Goal: Communication & Community: Answer question/provide support

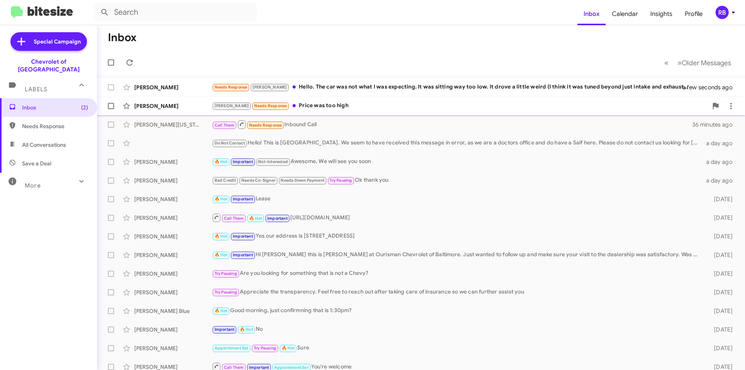
click at [401, 106] on div "Jay Needs Response Price was too high" at bounding box center [460, 105] width 496 height 9
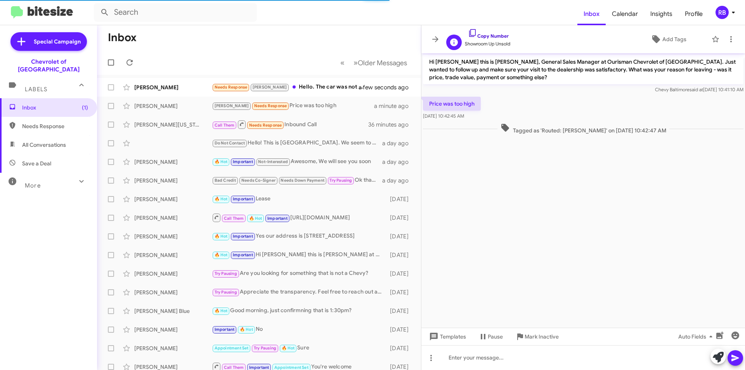
click at [498, 35] on link "Copy Number" at bounding box center [488, 36] width 41 height 6
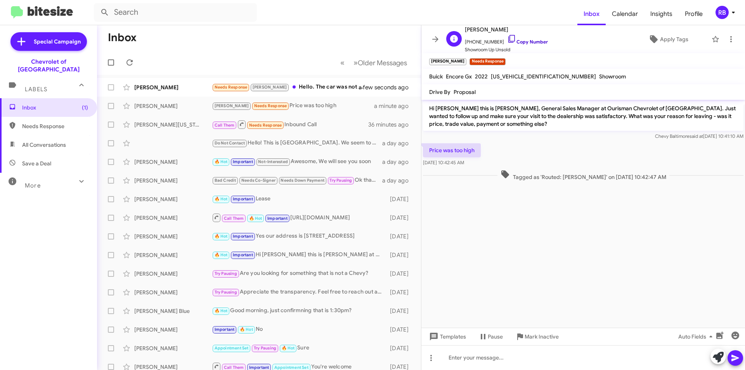
click at [533, 41] on link "Copy Number" at bounding box center [527, 42] width 41 height 6
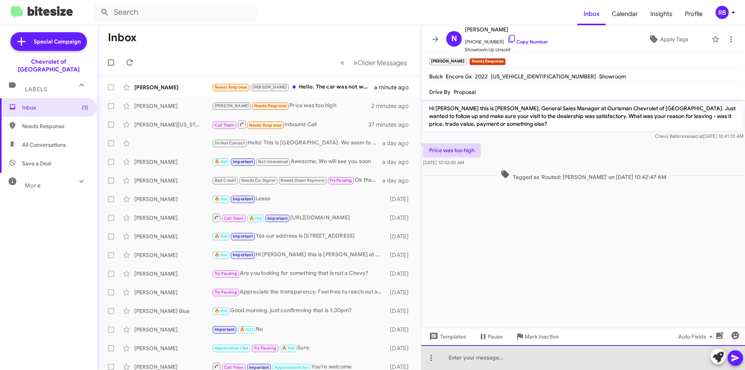
click at [469, 357] on div at bounding box center [583, 357] width 324 height 25
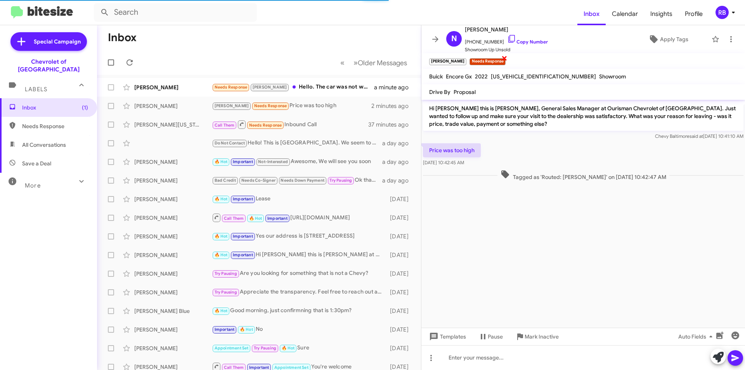
click at [501, 58] on span "×" at bounding box center [504, 57] width 6 height 9
click at [323, 88] on div "Needs Response Jay Hello. The car was not what I was expecting. It was sitting …" at bounding box center [298, 87] width 172 height 9
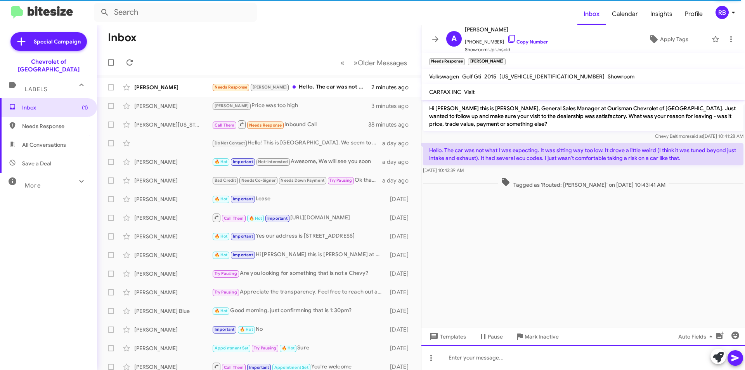
click at [471, 358] on div at bounding box center [583, 357] width 324 height 25
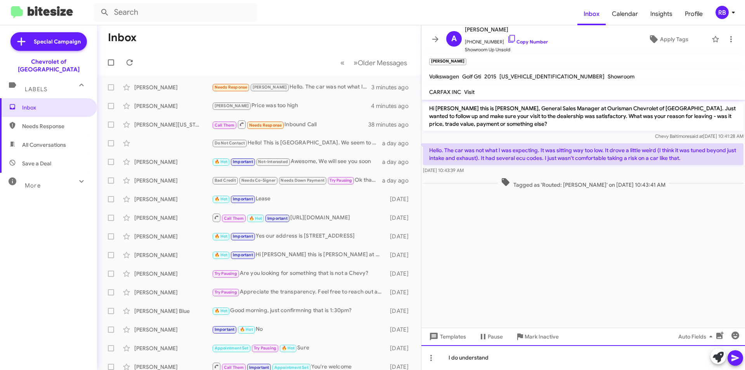
click at [502, 357] on div "I do understand" at bounding box center [583, 357] width 324 height 25
click at [735, 362] on span at bounding box center [735, 358] width 9 height 16
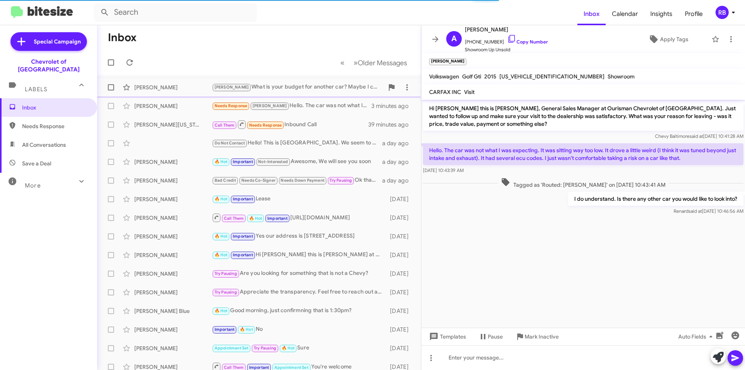
click at [331, 90] on div "Jay What is your budget for another car? Maybe I can look and help" at bounding box center [298, 87] width 172 height 9
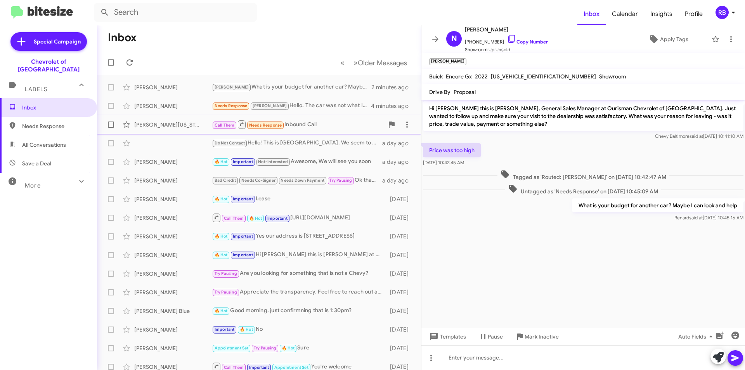
click at [318, 126] on div "Call Them Needs Response Inbound Call" at bounding box center [298, 124] width 172 height 10
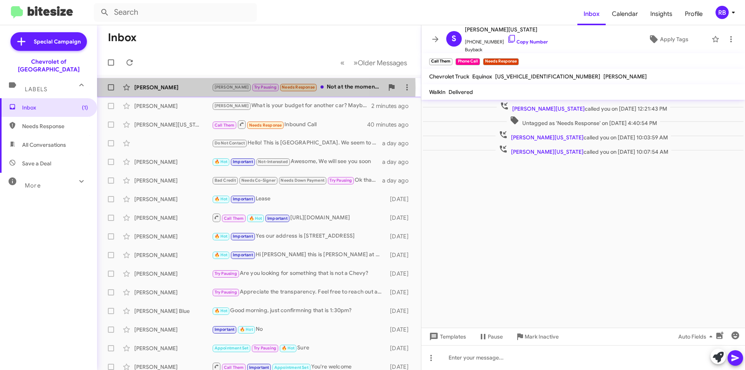
click at [195, 88] on div "[PERSON_NAME]" at bounding box center [173, 87] width 78 height 8
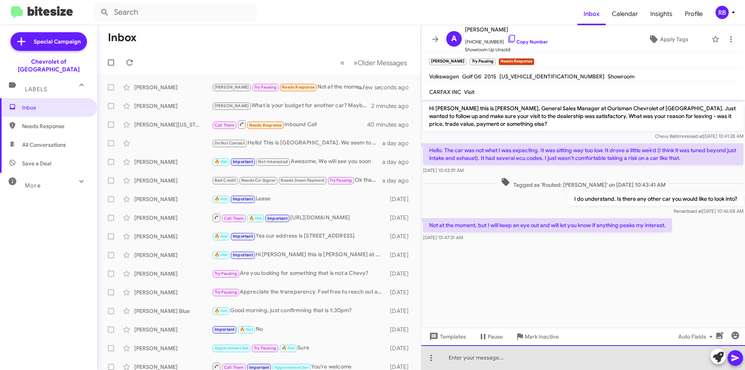
click at [465, 357] on div at bounding box center [583, 357] width 324 height 25
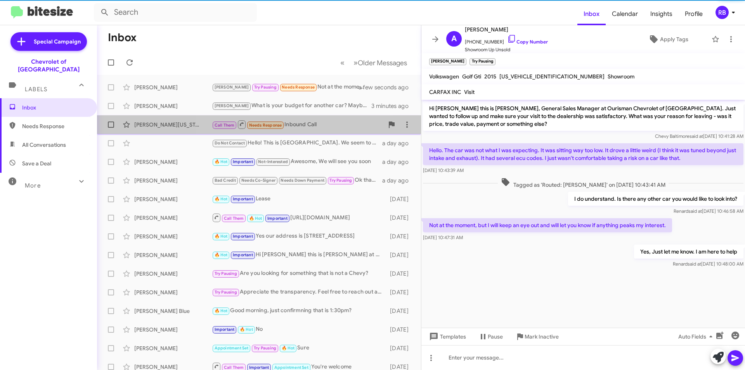
click at [305, 127] on div "Call Them Needs Response Inbound Call" at bounding box center [298, 124] width 172 height 10
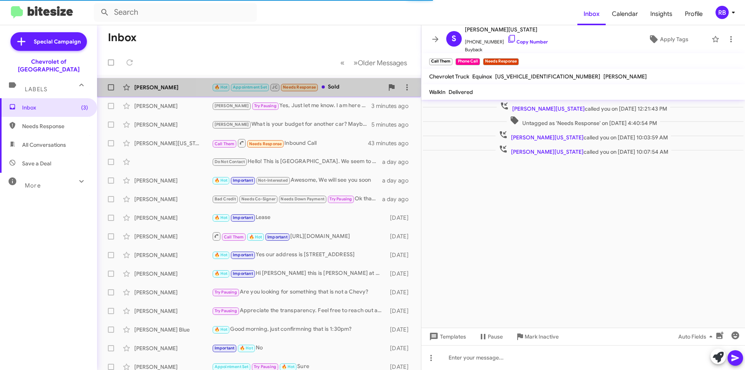
click at [353, 91] on div "🔥 Hot Appointment Set JC Needs Response Sold" at bounding box center [298, 87] width 172 height 9
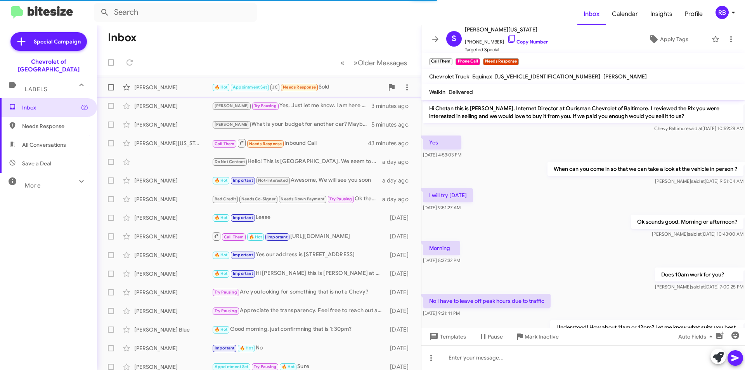
scroll to position [372, 0]
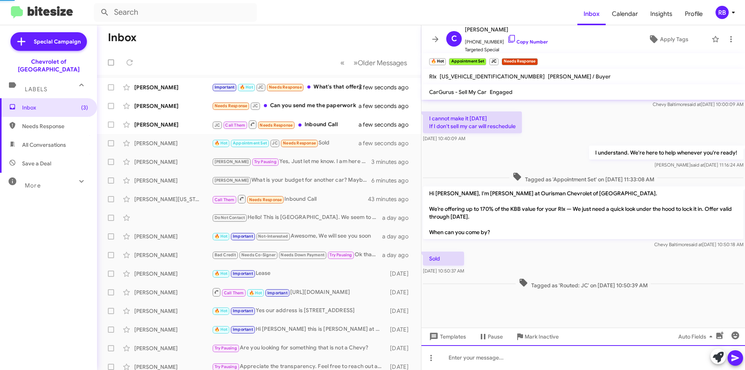
click at [465, 358] on div at bounding box center [583, 357] width 324 height 25
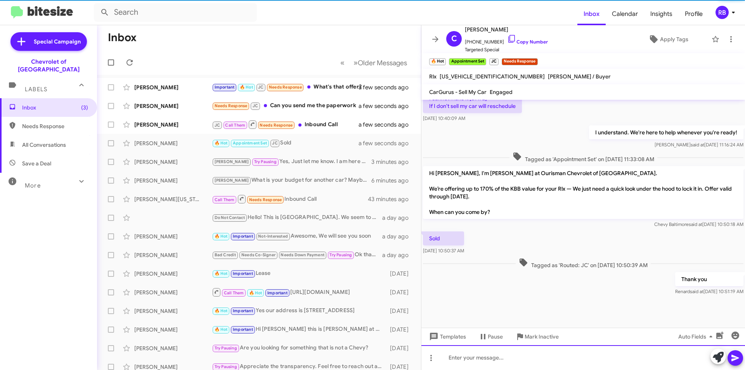
scroll to position [400, 0]
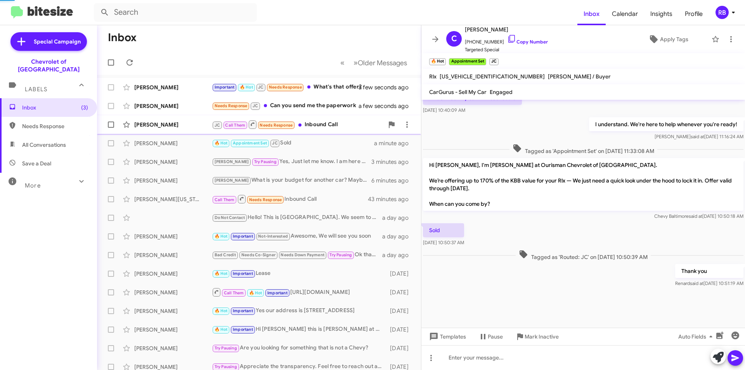
click at [185, 128] on div "[PERSON_NAME]" at bounding box center [173, 125] width 78 height 8
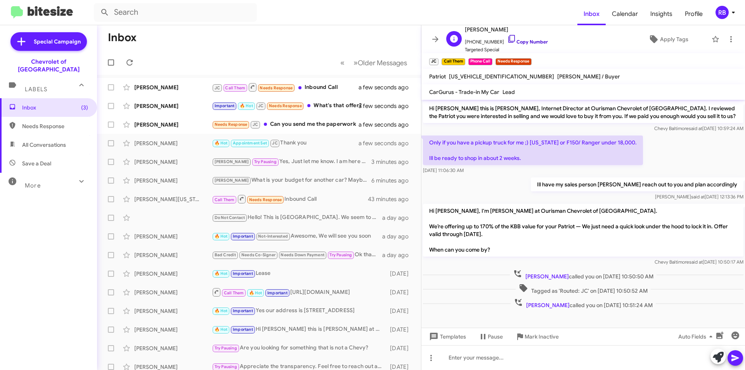
click at [528, 42] on link "Copy Number" at bounding box center [527, 42] width 41 height 6
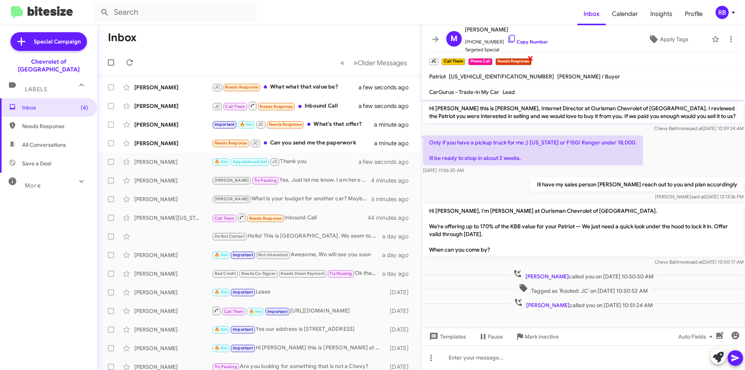
click at [531, 58] on span "×" at bounding box center [530, 57] width 6 height 9
drag, startPoint x: 463, startPoint y: 57, endPoint x: 459, endPoint y: 59, distance: 4.2
click at [463, 57] on span "×" at bounding box center [464, 57] width 6 height 9
click at [324, 140] on div "Needs Response JC Can you send me the paperwork" at bounding box center [298, 142] width 172 height 9
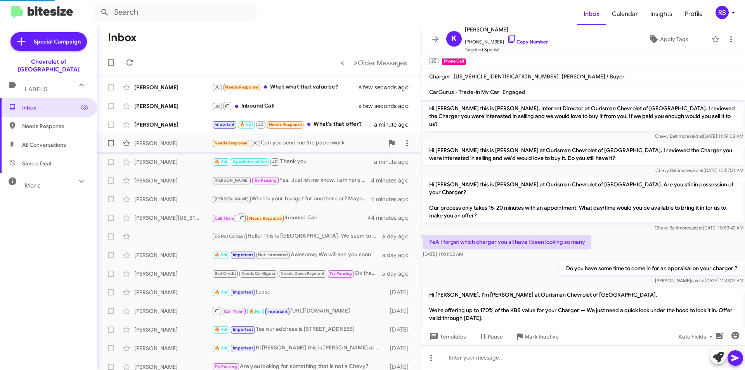
scroll to position [64, 0]
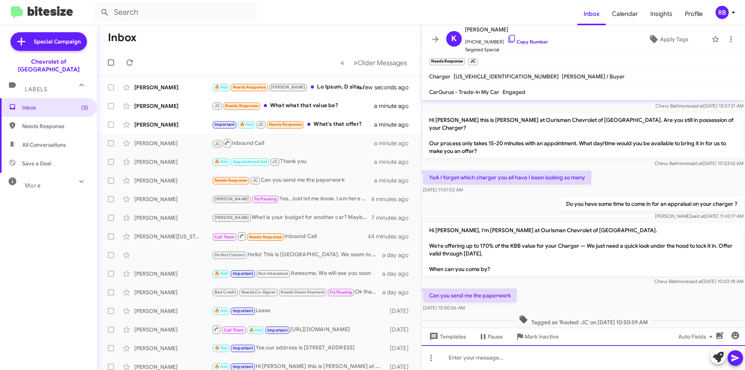
click at [478, 354] on div at bounding box center [583, 357] width 324 height 25
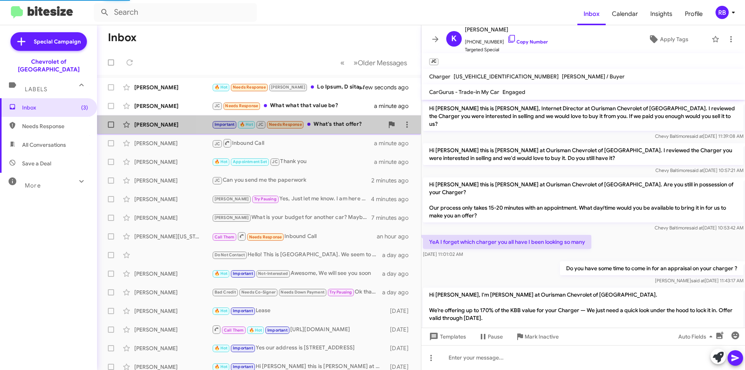
click at [332, 126] on div "Important 🔥 Hot JC Needs Response What's that offer?" at bounding box center [298, 124] width 172 height 9
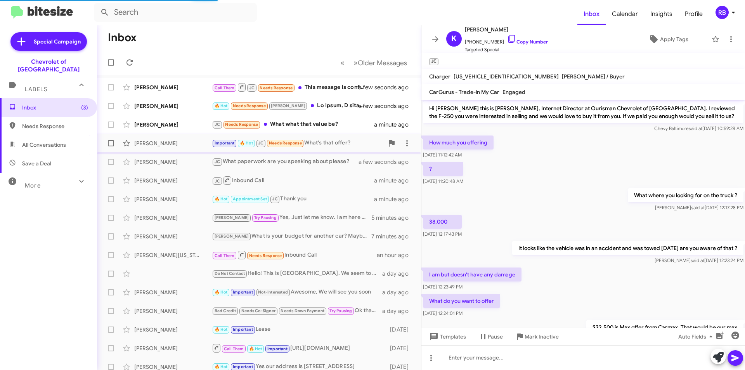
scroll to position [203, 0]
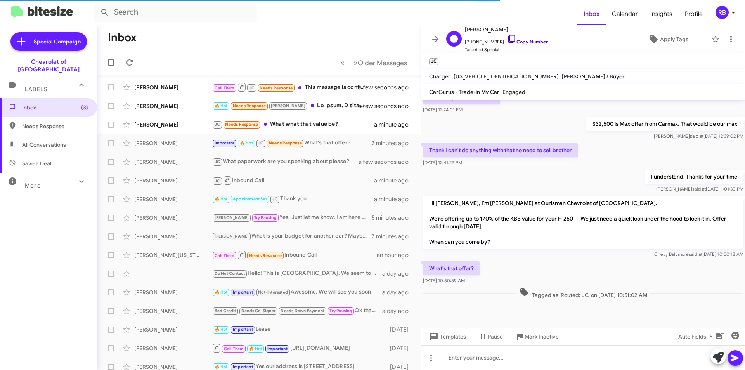
click at [530, 42] on link "Copy Number" at bounding box center [527, 42] width 41 height 6
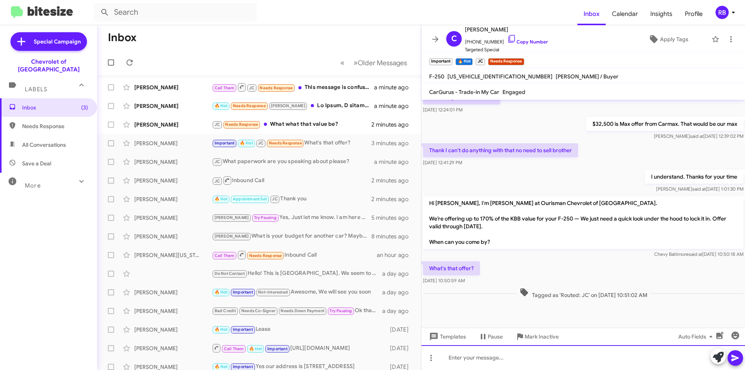
click at [465, 355] on div at bounding box center [583, 357] width 324 height 25
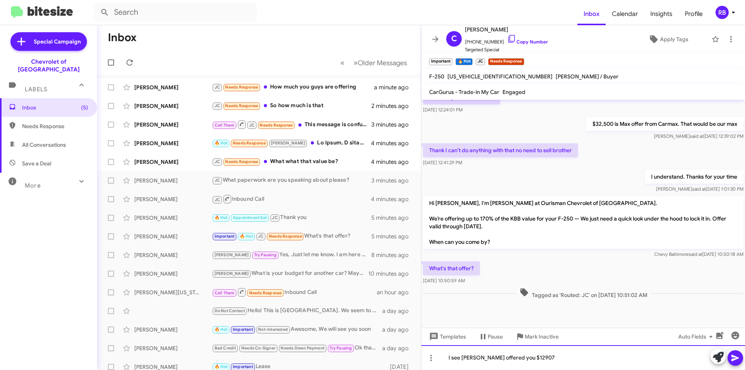
click at [525, 357] on div "I see Cargurus offered you $12907" at bounding box center [583, 357] width 324 height 25
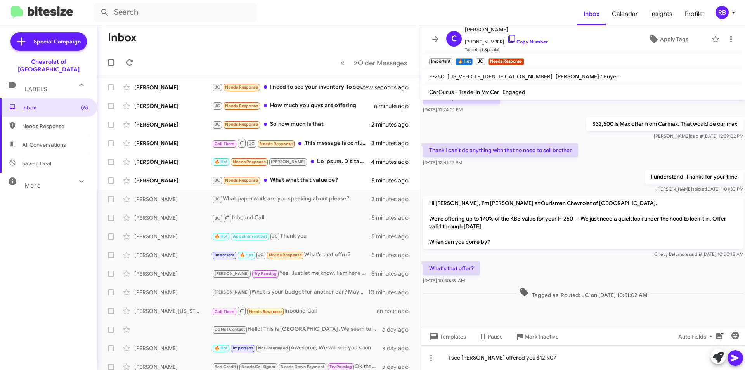
click at [736, 360] on icon at bounding box center [735, 357] width 9 height 9
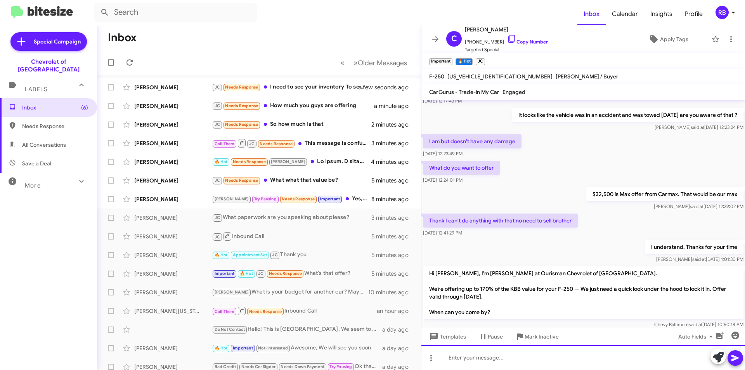
scroll to position [232, 0]
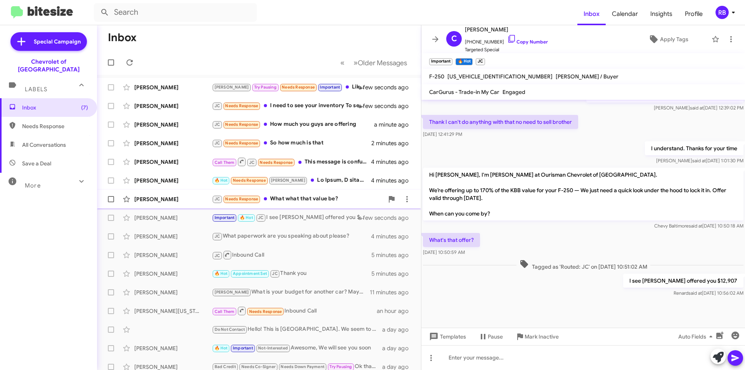
click at [299, 199] on div "JC Needs Response What what that value be?" at bounding box center [298, 198] width 172 height 9
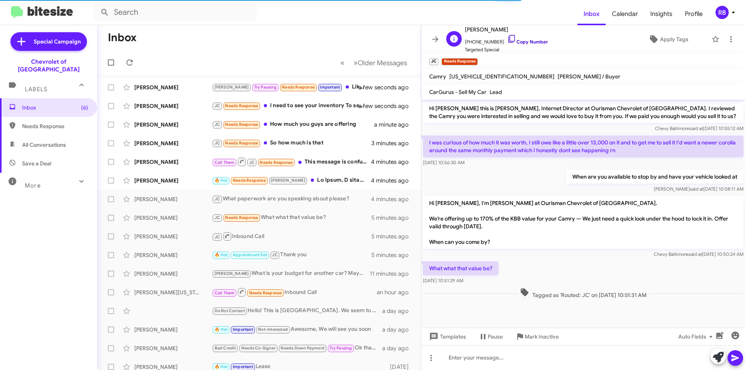
click at [527, 42] on link "Copy Number" at bounding box center [527, 42] width 41 height 6
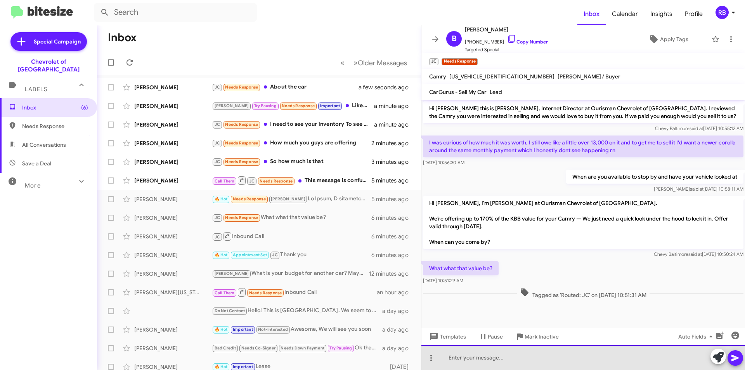
click at [482, 356] on div at bounding box center [583, 357] width 324 height 25
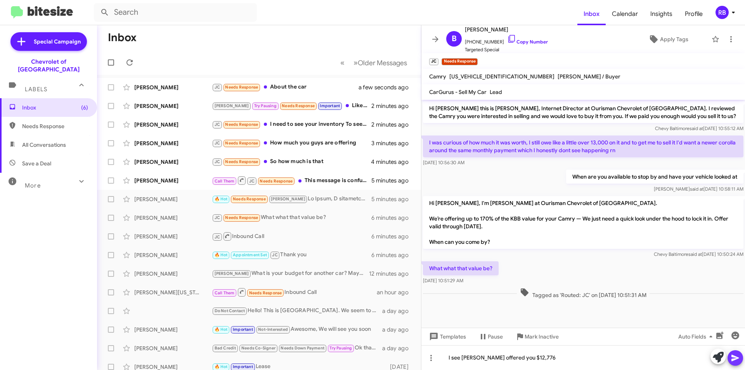
click at [739, 355] on icon at bounding box center [735, 357] width 9 height 9
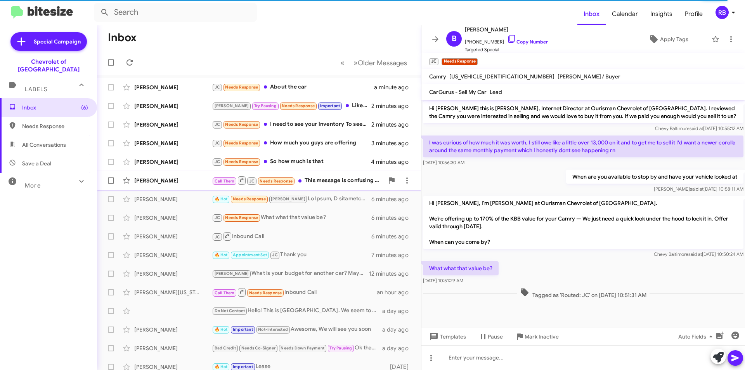
click at [336, 182] on div "Call Them JC Needs Response This message is confusing to me as you already have…" at bounding box center [298, 180] width 172 height 10
click at [309, 203] on div "🔥 Hot Needs Response Jay" at bounding box center [298, 198] width 172 height 9
click at [530, 59] on span "×" at bounding box center [530, 57] width 6 height 9
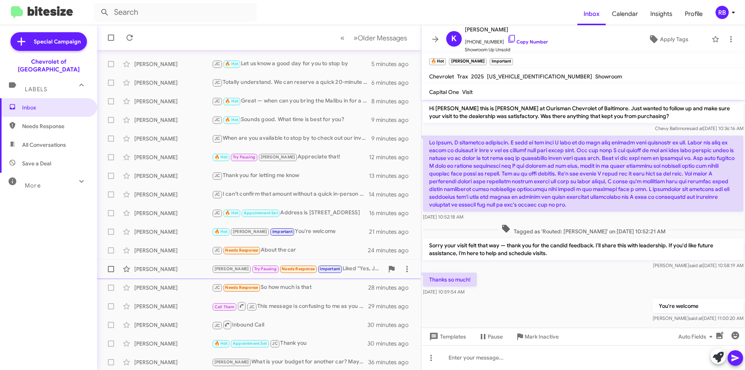
scroll to position [81, 0]
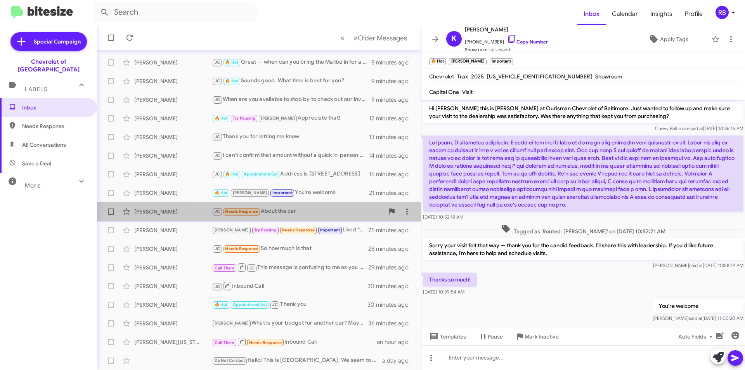
click at [330, 214] on div "JC Needs Response About the car" at bounding box center [298, 211] width 172 height 9
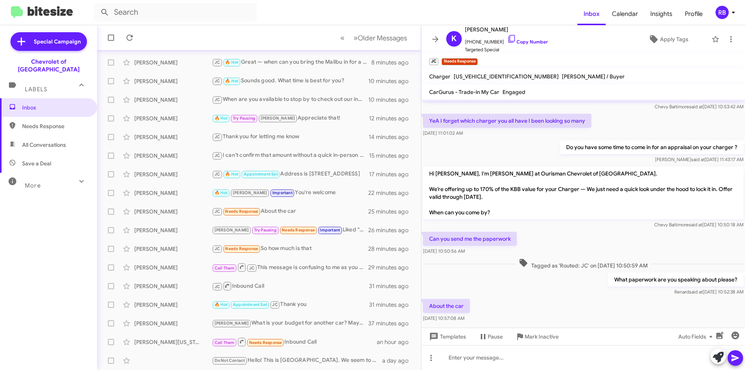
scroll to position [82, 0]
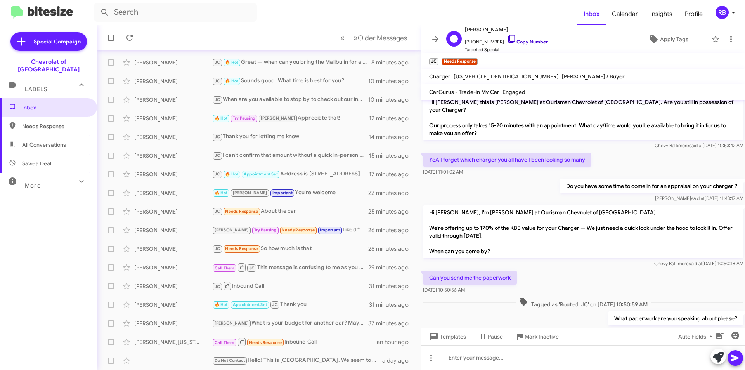
click at [532, 40] on link "Copy Number" at bounding box center [527, 42] width 41 height 6
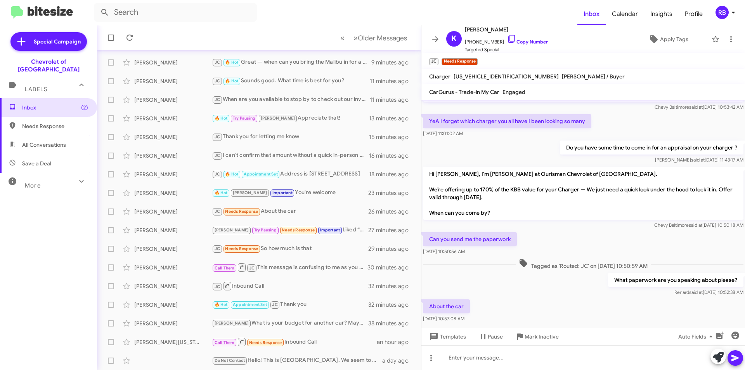
scroll to position [121, 0]
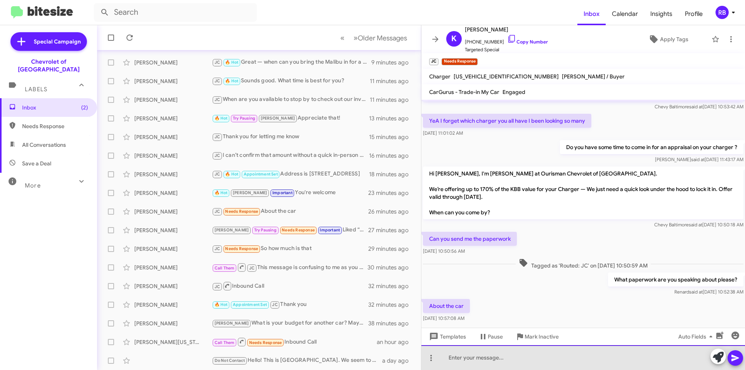
click at [460, 355] on div at bounding box center [583, 357] width 324 height 25
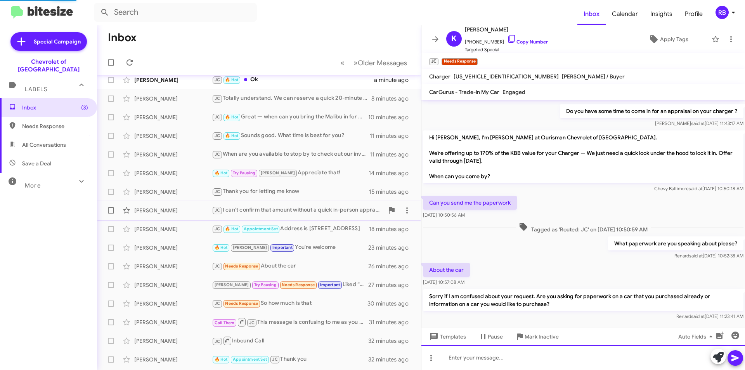
scroll to position [0, 0]
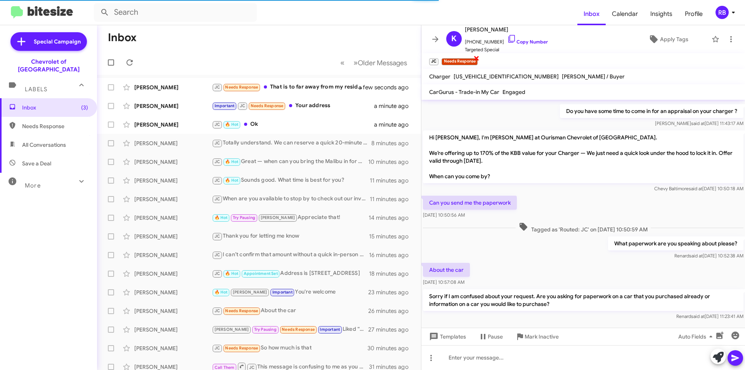
click at [476, 57] on span "×" at bounding box center [476, 57] width 6 height 9
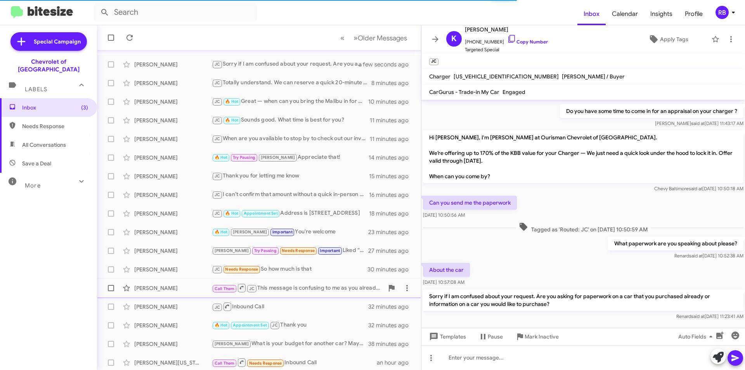
scroll to position [81, 0]
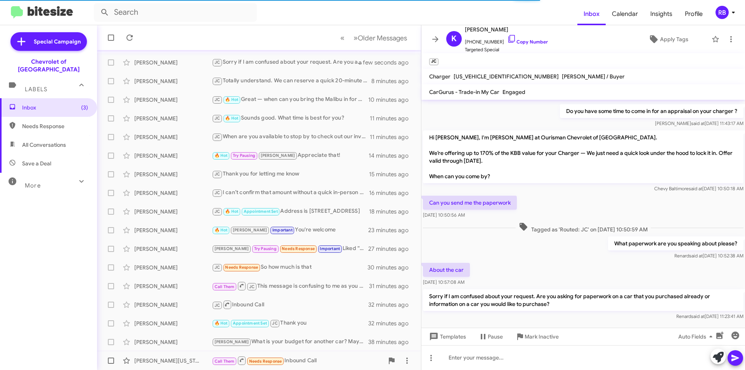
click at [305, 359] on div "Call Them Needs Response Inbound Call" at bounding box center [298, 360] width 172 height 10
click at [518, 59] on span "×" at bounding box center [517, 57] width 6 height 9
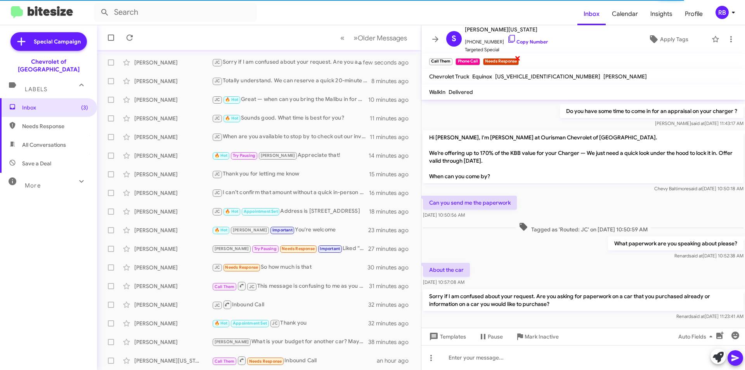
click at [518, 57] on span "×" at bounding box center [517, 57] width 6 height 9
click at [303, 265] on div "JC Needs Response So how much is that" at bounding box center [298, 267] width 172 height 9
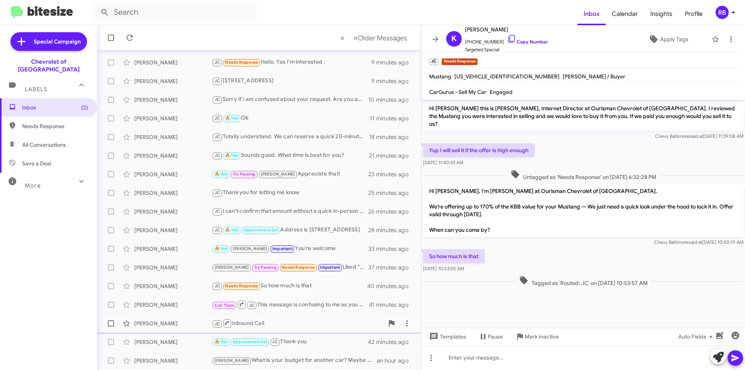
click at [292, 327] on div "JC Inbound Call" at bounding box center [298, 323] width 172 height 10
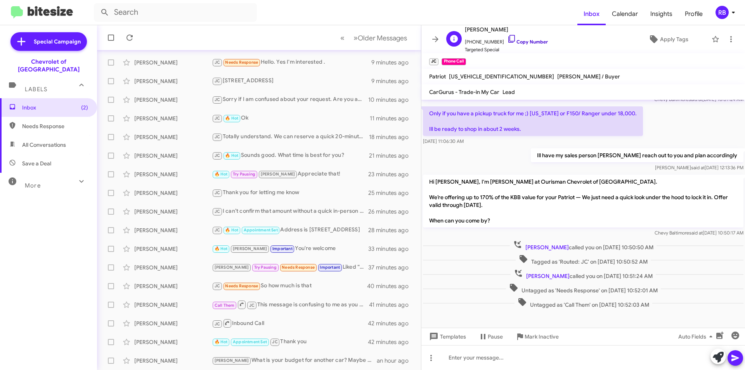
click at [528, 42] on link "Copy Number" at bounding box center [527, 42] width 41 height 6
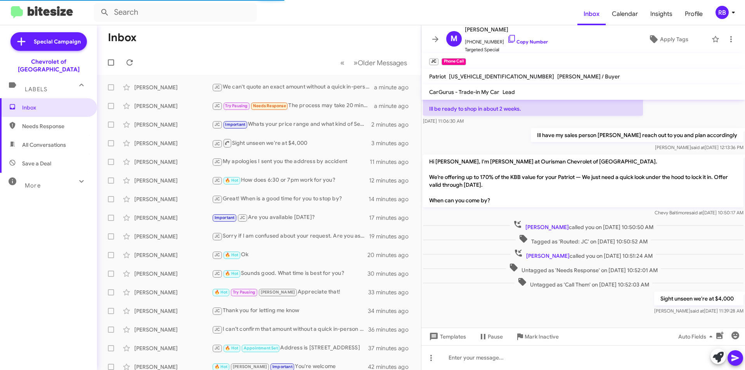
scroll to position [57, 0]
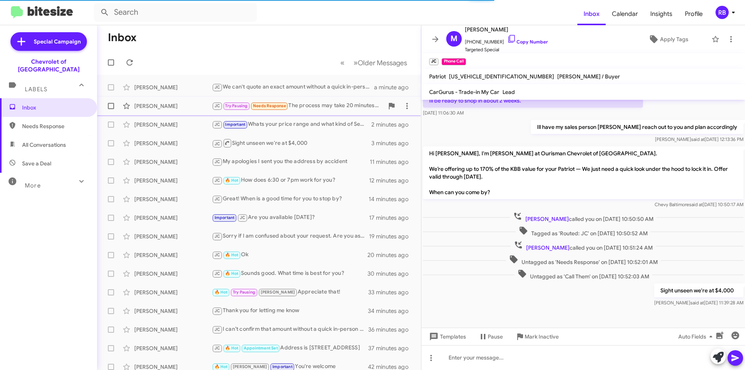
click at [326, 105] on div "JC Try Pausing Needs Response The process may take 20 minutes, however I am com…" at bounding box center [298, 105] width 172 height 9
click at [504, 59] on span "×" at bounding box center [505, 57] width 6 height 9
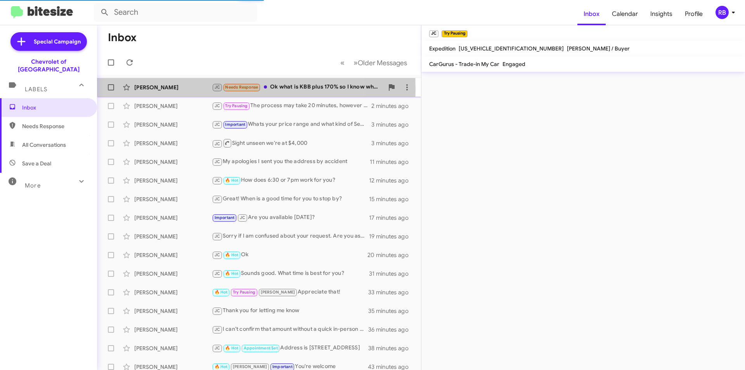
click at [193, 89] on div "[PERSON_NAME]" at bounding box center [173, 87] width 78 height 8
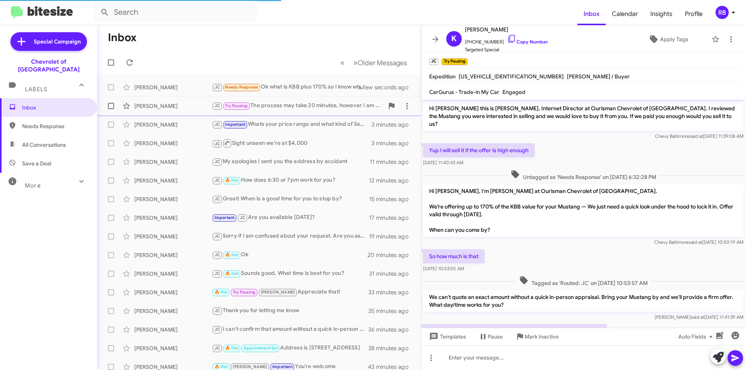
scroll to position [29, 0]
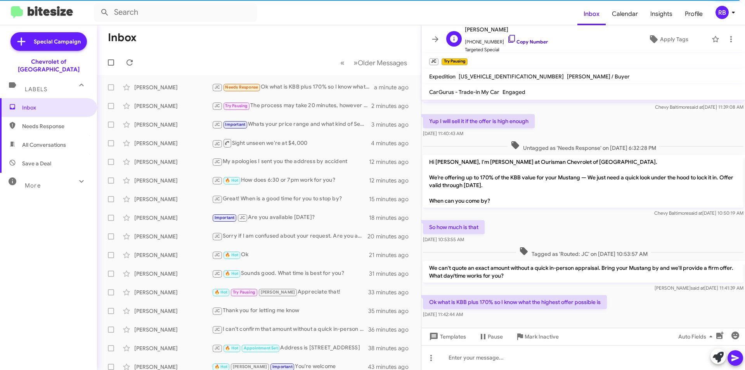
click at [533, 39] on link "Copy Number" at bounding box center [527, 42] width 41 height 6
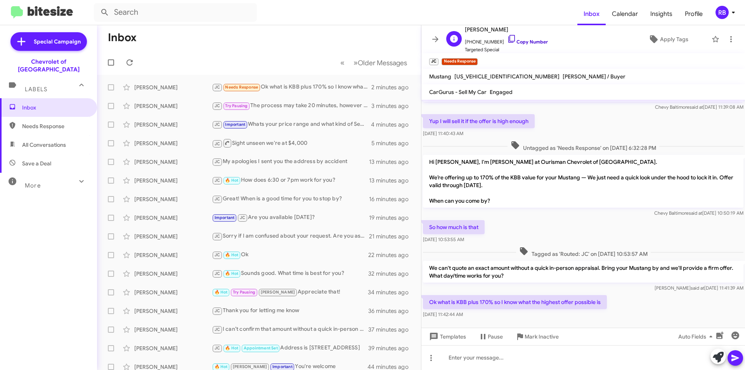
click at [533, 42] on link "Copy Number" at bounding box center [527, 42] width 41 height 6
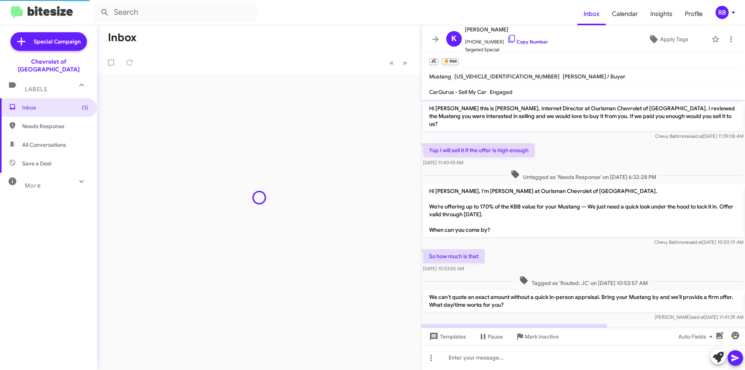
scroll to position [178, 0]
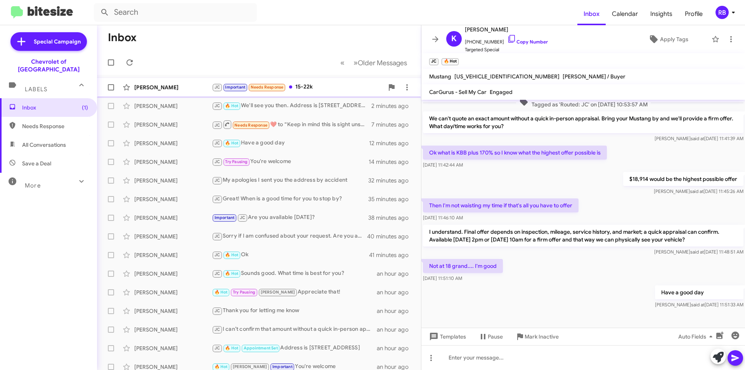
click at [334, 85] on div "JC Important Needs Response 15-22k" at bounding box center [298, 87] width 172 height 9
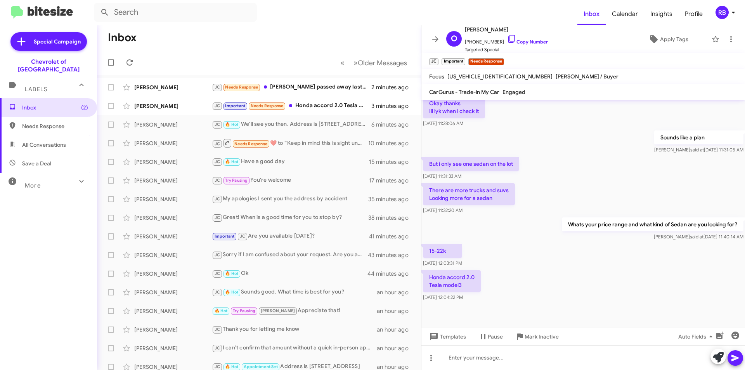
scroll to position [412, 0]
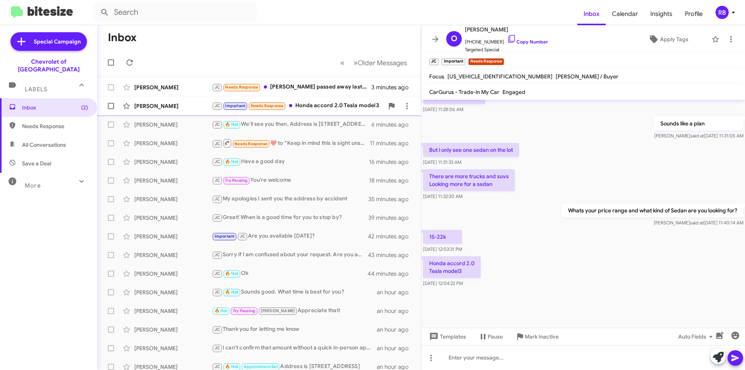
click at [330, 107] on div "JC Important Needs Response Honda accord 2.0 Tesla model3" at bounding box center [298, 105] width 172 height 9
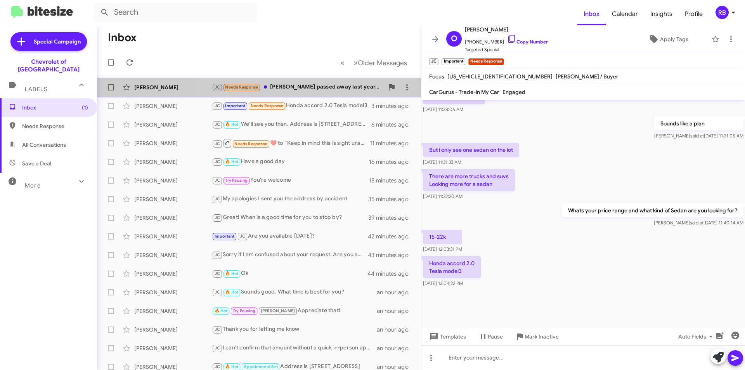
click at [312, 89] on div "JC Needs Response Cynthia Mossman passed away last year, and the Traverse was s…" at bounding box center [298, 87] width 172 height 9
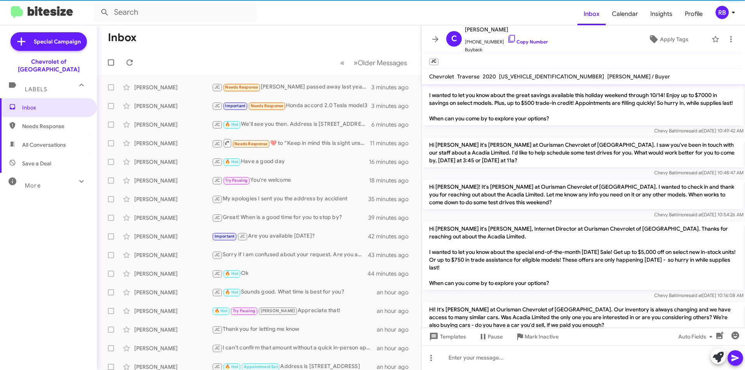
scroll to position [862, 0]
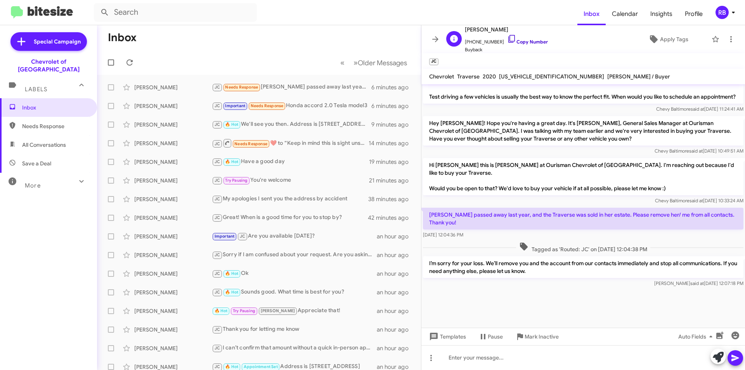
click at [531, 41] on link "Copy Number" at bounding box center [527, 42] width 41 height 6
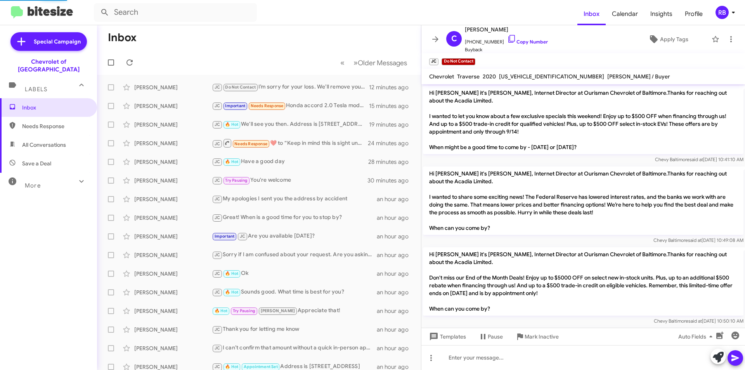
scroll to position [827, 0]
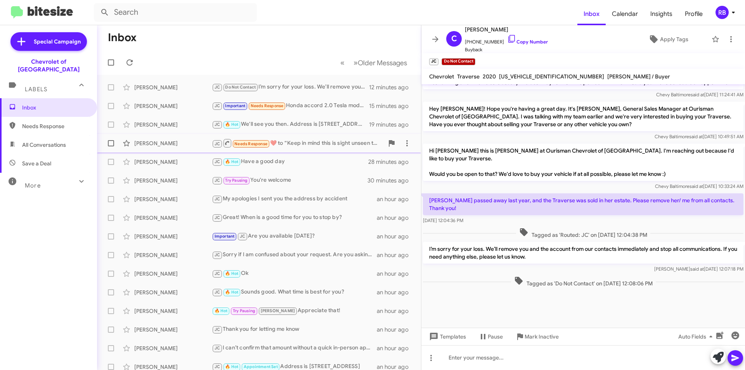
click at [337, 147] on div "JC Needs Response ​❤️​ to “ Keep in mind this is sight unseen that's why we wer…" at bounding box center [298, 143] width 172 height 10
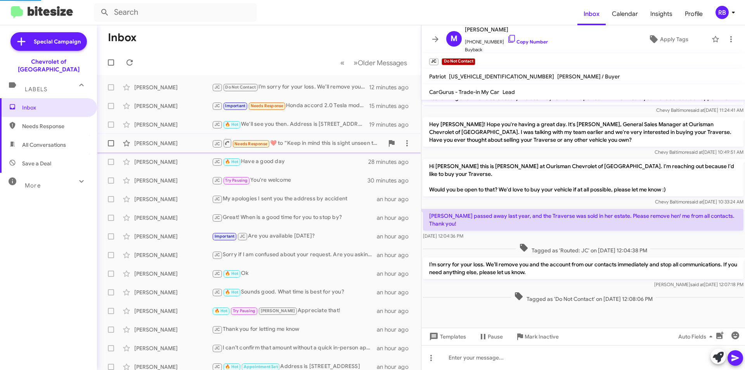
scroll to position [142, 0]
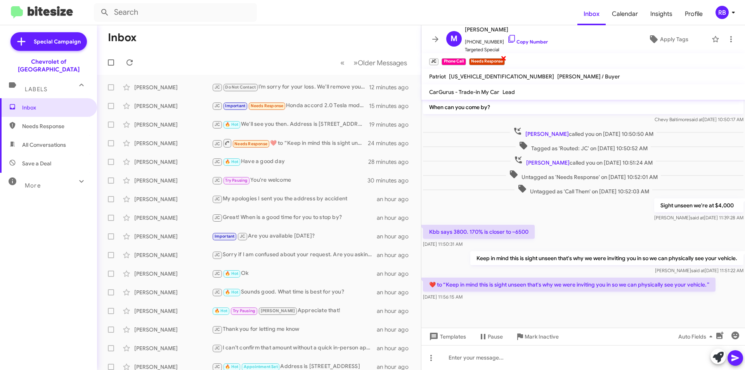
click at [504, 58] on span "×" at bounding box center [503, 57] width 6 height 9
click at [324, 109] on div "JC Important Needs Response Honda accord 2.0 Tesla model3" at bounding box center [298, 105] width 172 height 9
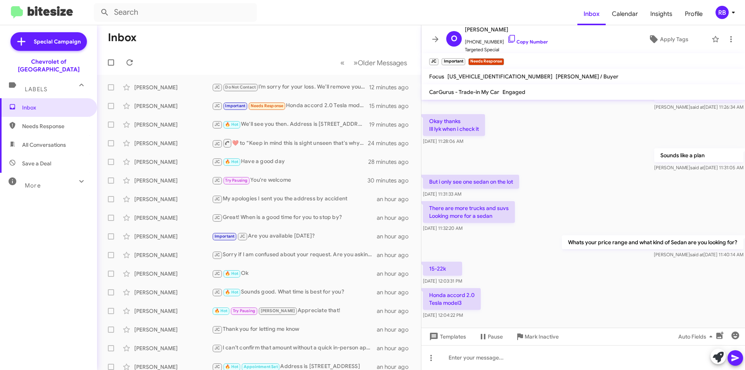
scroll to position [412, 0]
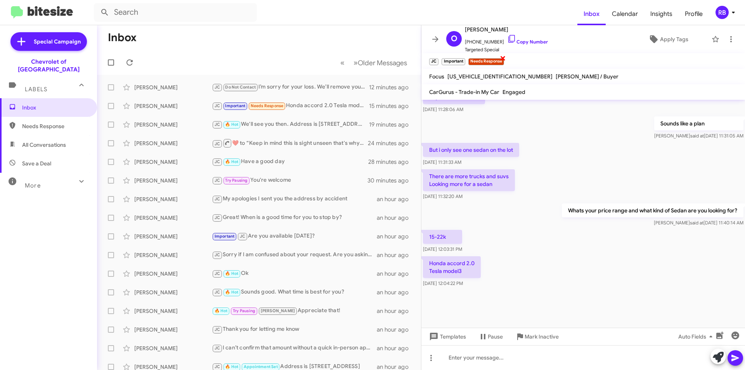
click at [503, 58] on span "×" at bounding box center [503, 57] width 6 height 9
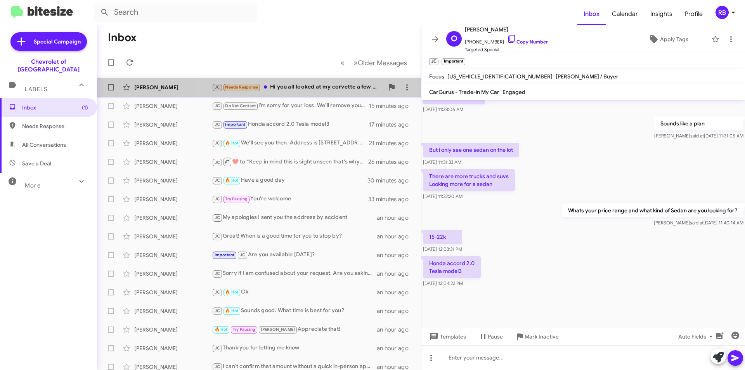
click at [320, 88] on div "JC Needs Response Hi you all looked at my corvette a few weeks ago. The offer t…" at bounding box center [298, 87] width 172 height 9
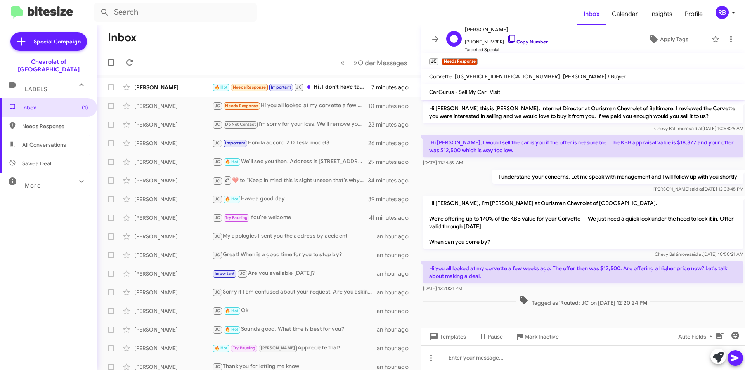
click at [524, 44] on link "Copy Number" at bounding box center [527, 42] width 41 height 6
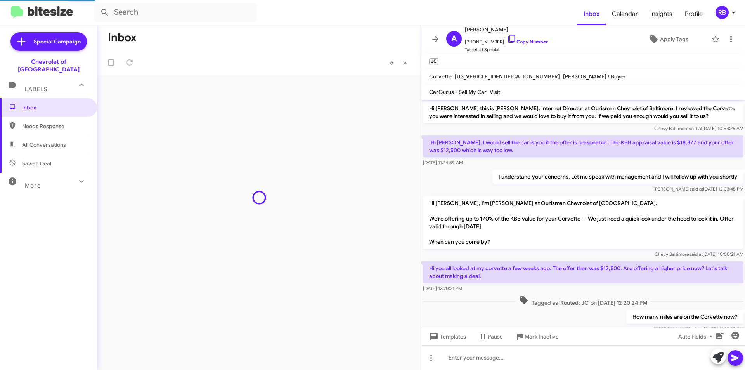
scroll to position [5, 0]
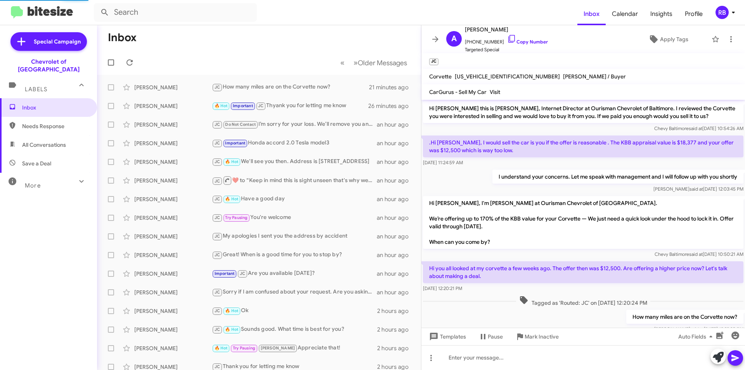
scroll to position [5, 0]
